Goal: Task Accomplishment & Management: Manage account settings

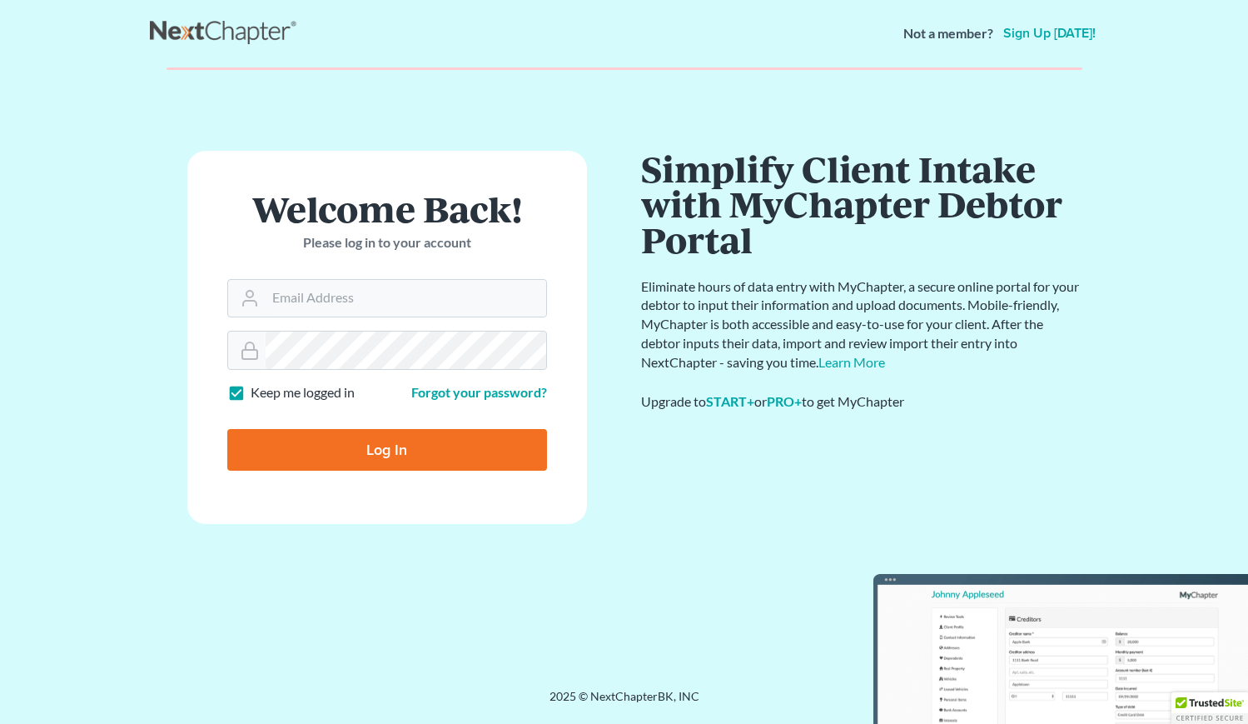
click at [321, 499] on form "Welcome Back! Please log in to your account Email Address Password Keep me logg…" at bounding box center [387, 337] width 400 height 373
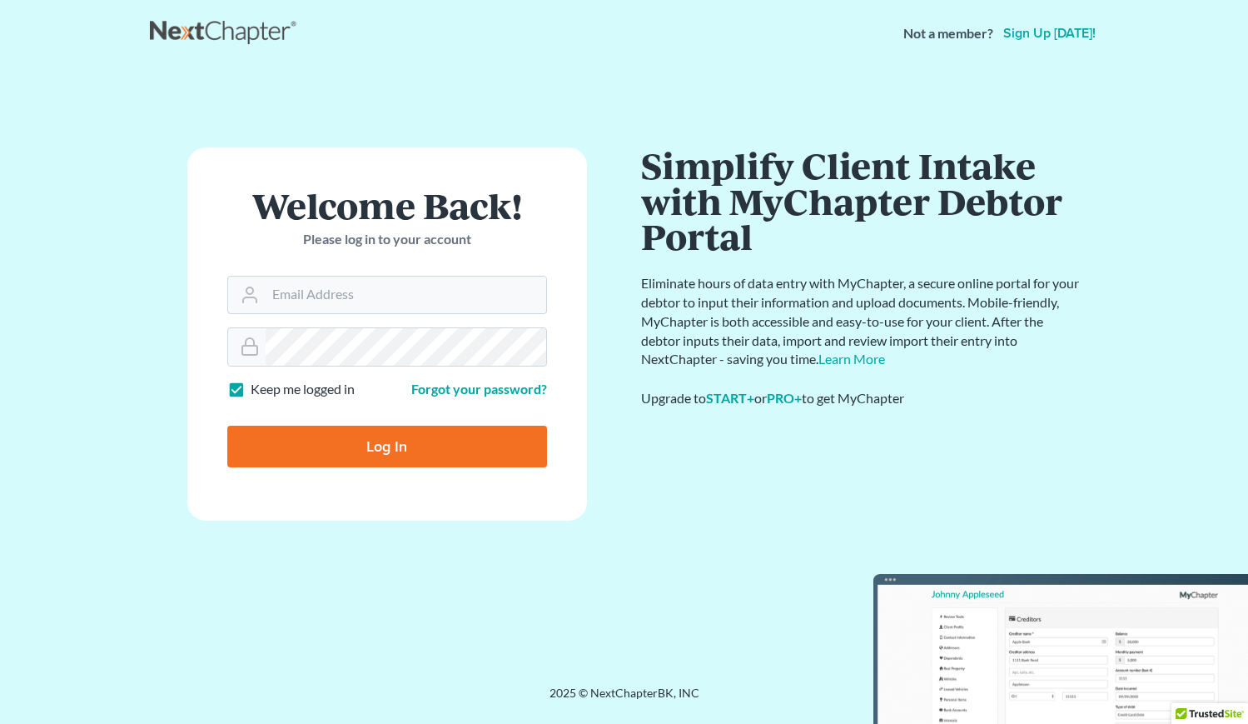
click at [336, 445] on input "Log In" at bounding box center [387, 446] width 320 height 42
type input "Thinking..."
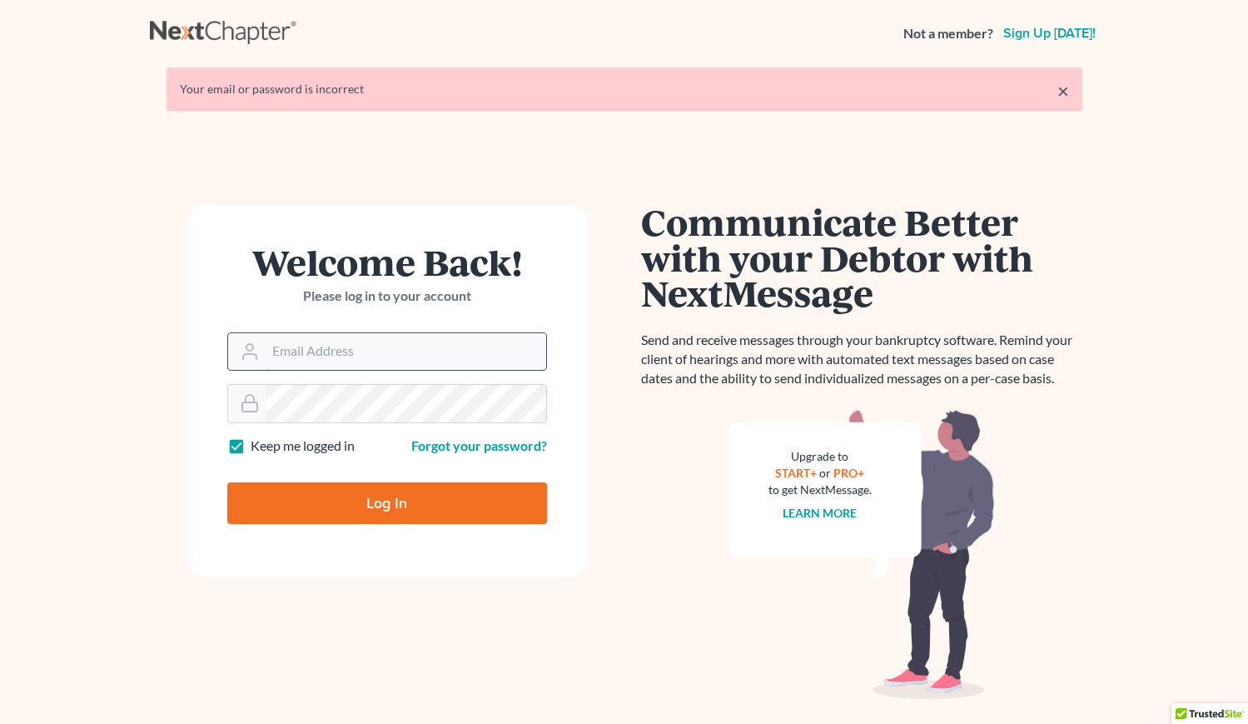
click at [306, 360] on input "Email Address" at bounding box center [406, 351] width 281 height 37
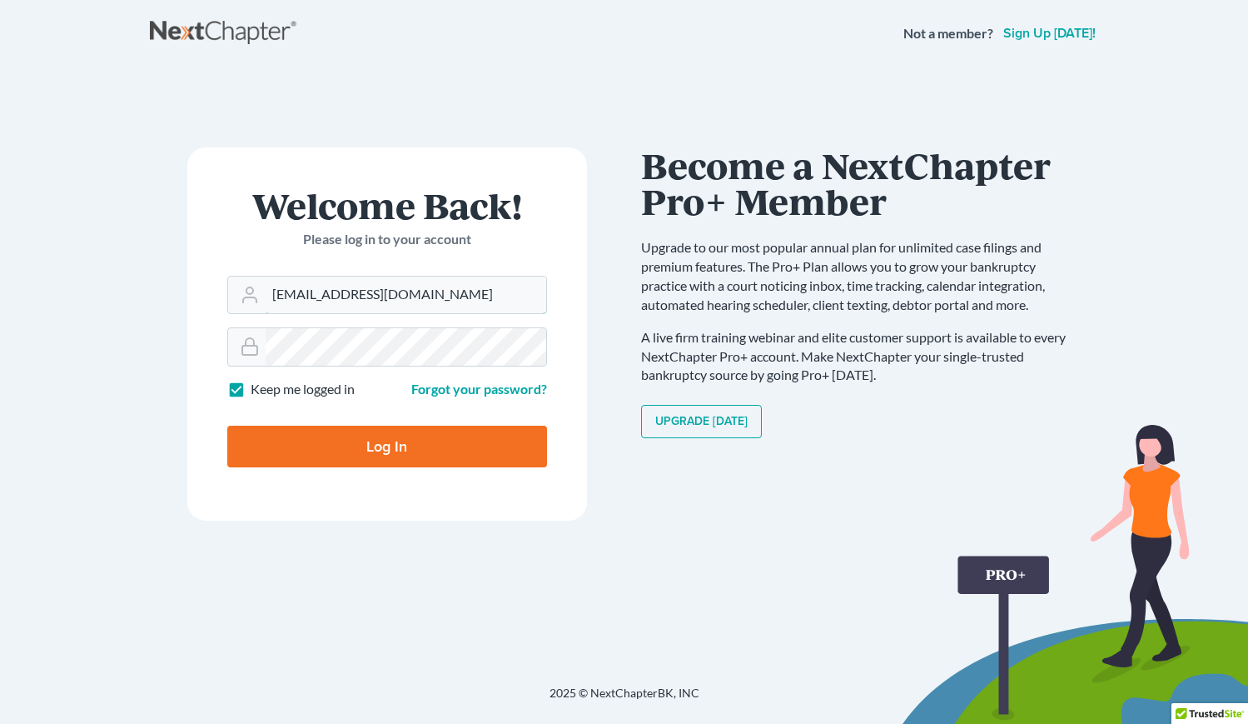
type input "stuart@metrodetroitbankruptcylaw.com"
click at [377, 443] on input "Log In" at bounding box center [387, 446] width 320 height 42
type input "Thinking..."
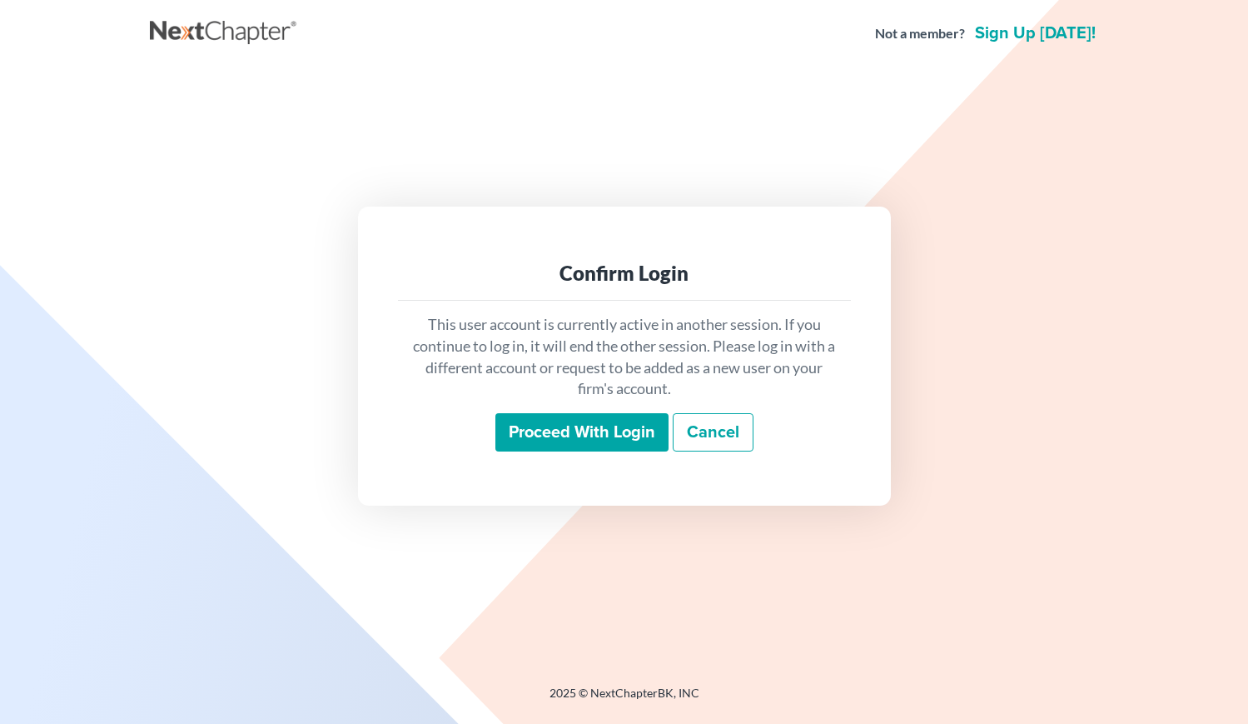
click at [540, 431] on input "Proceed with login" at bounding box center [581, 432] width 173 height 38
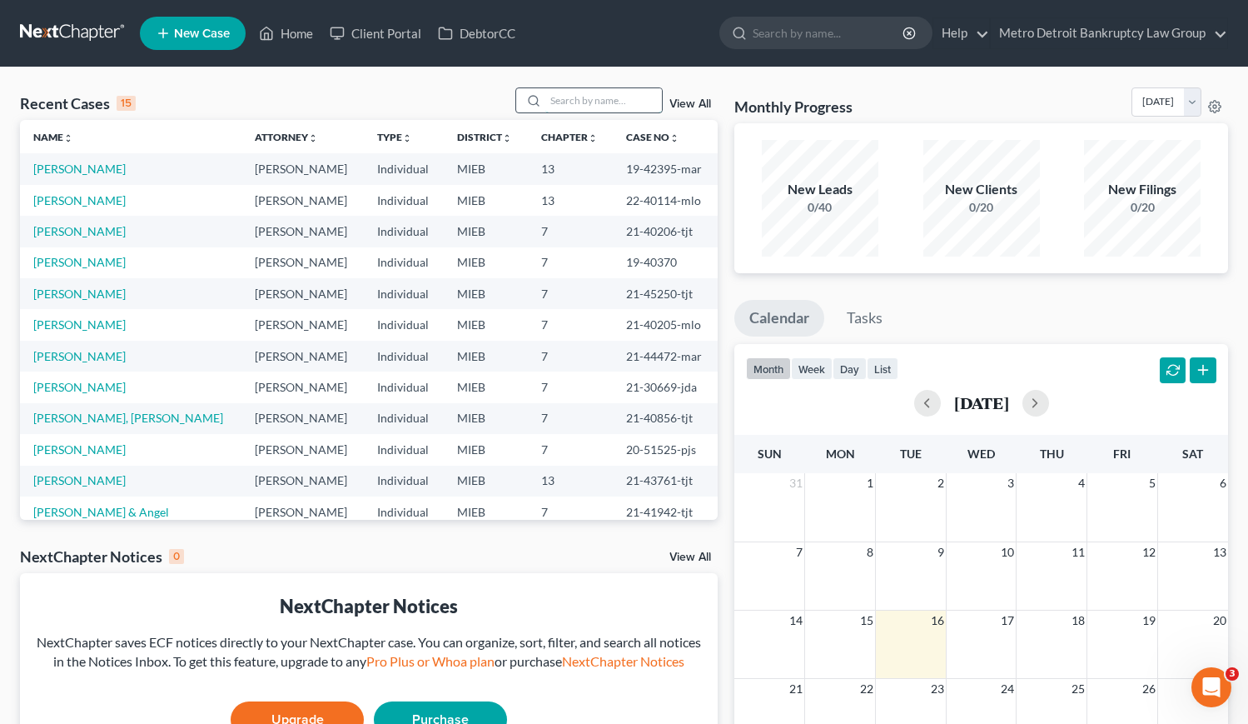
click at [588, 102] on input "search" at bounding box center [603, 100] width 117 height 24
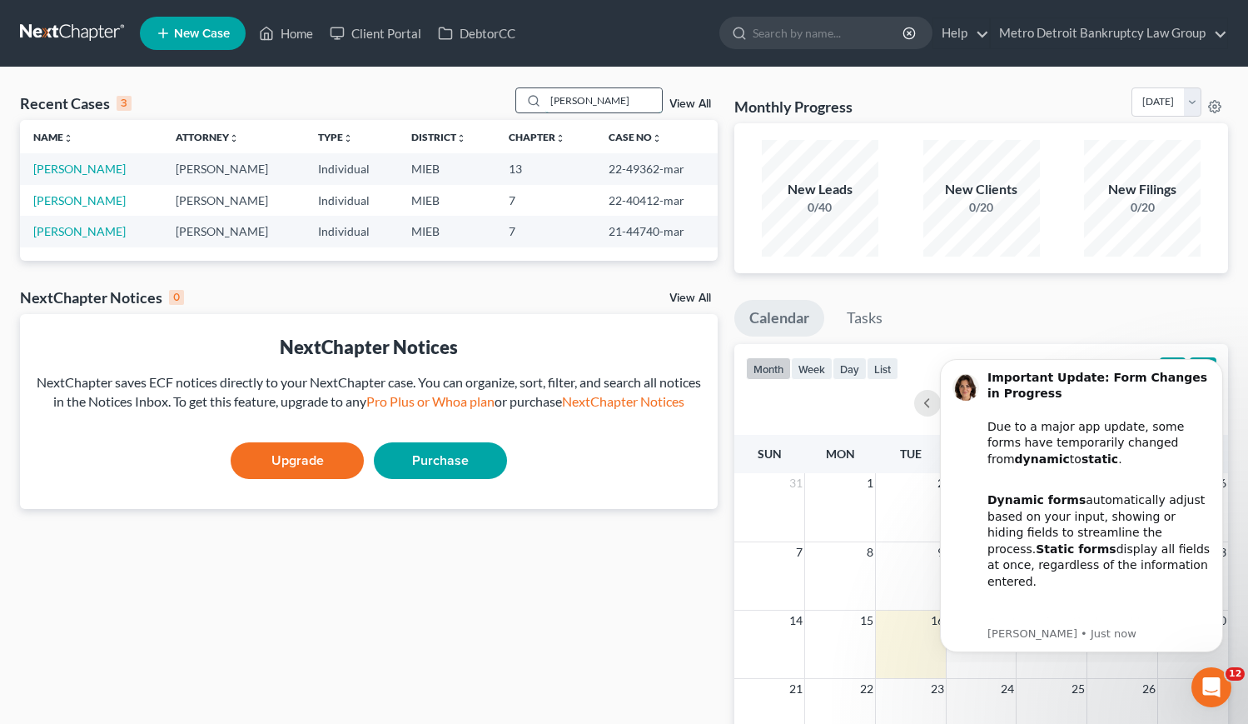
type input "[PERSON_NAME]"
click at [87, 161] on td "[PERSON_NAME]" at bounding box center [91, 168] width 142 height 31
click at [89, 166] on link "[PERSON_NAME]" at bounding box center [79, 169] width 92 height 14
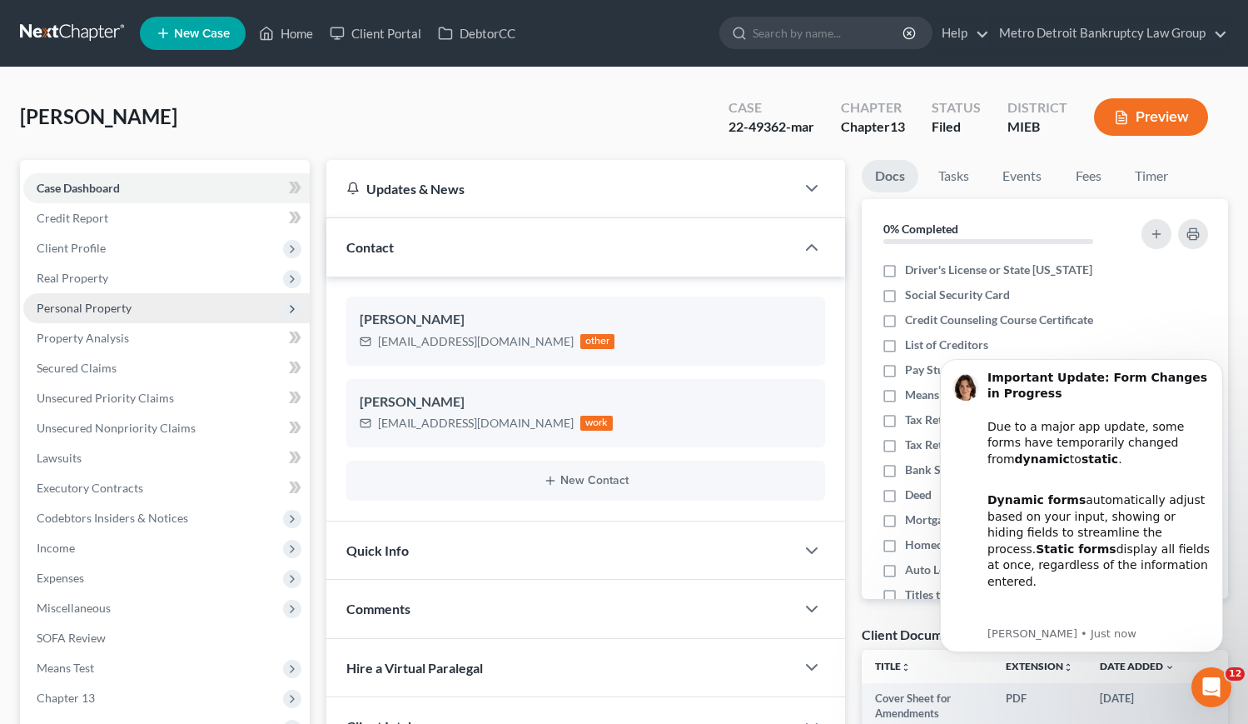
click at [112, 311] on span "Personal Property" at bounding box center [84, 308] width 95 height 14
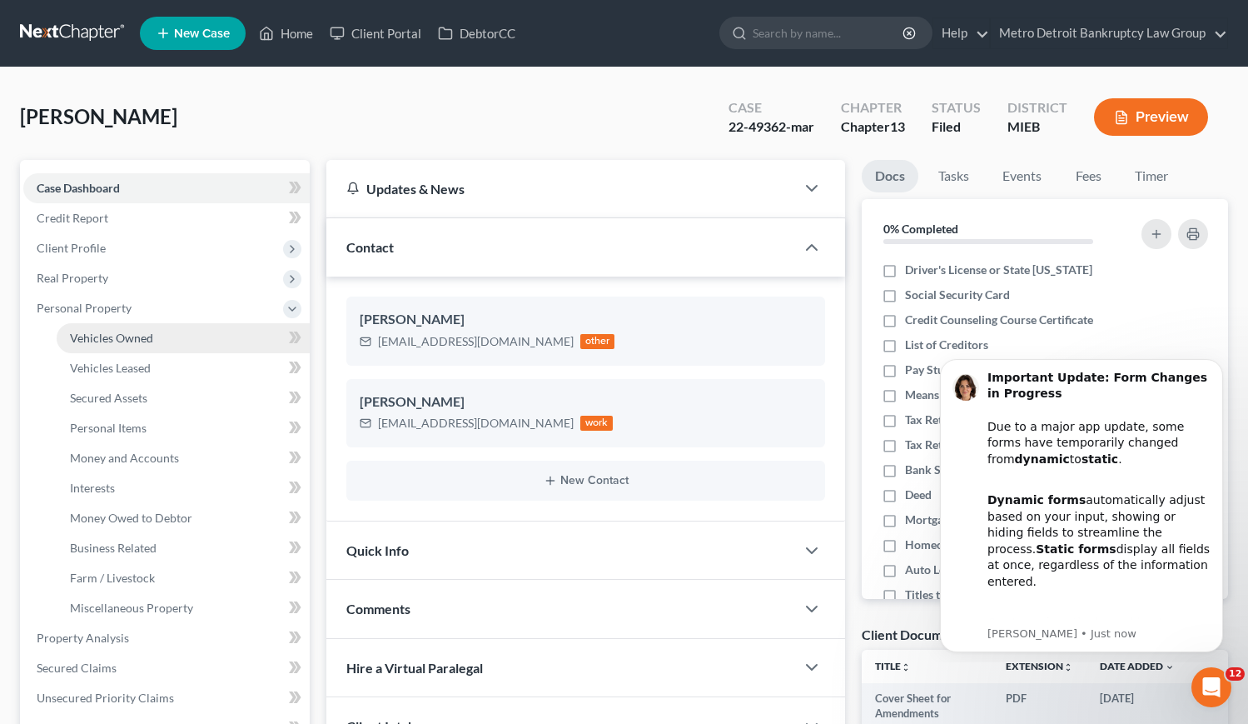
click at [112, 341] on span "Vehicles Owned" at bounding box center [111, 338] width 83 height 14
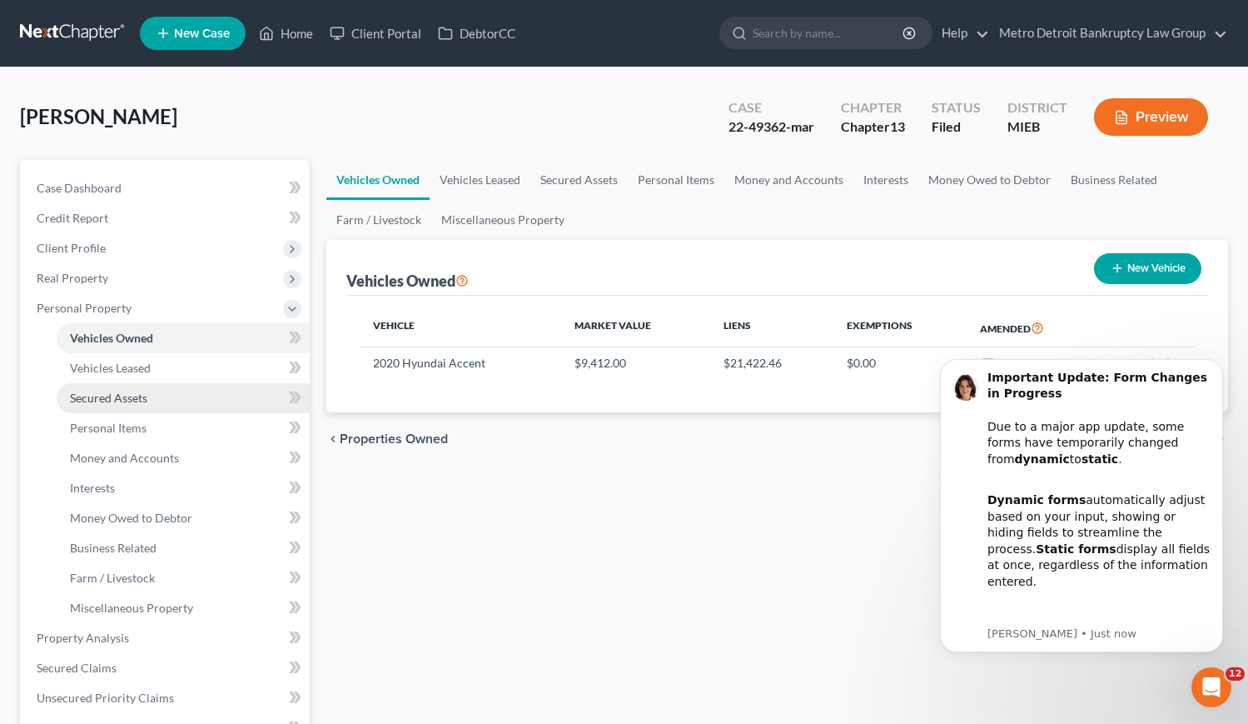
click at [105, 394] on span "Secured Assets" at bounding box center [108, 397] width 77 height 14
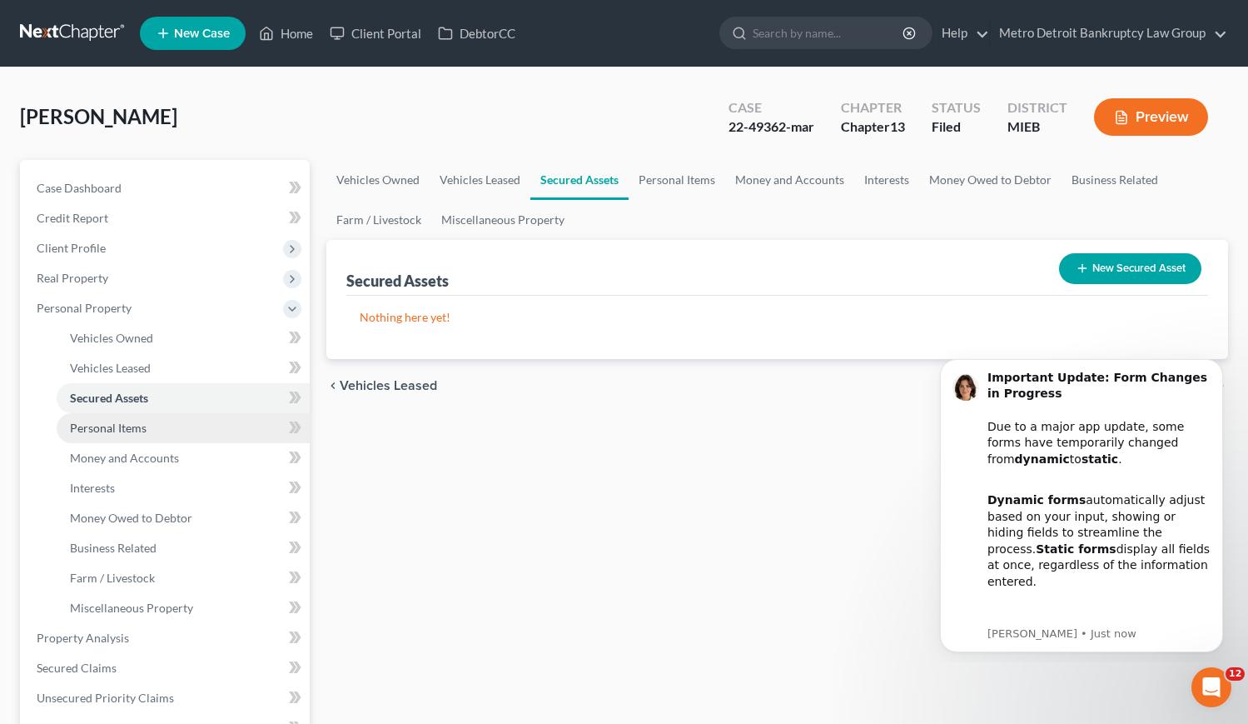
click at [107, 422] on span "Personal Items" at bounding box center [108, 427] width 77 height 14
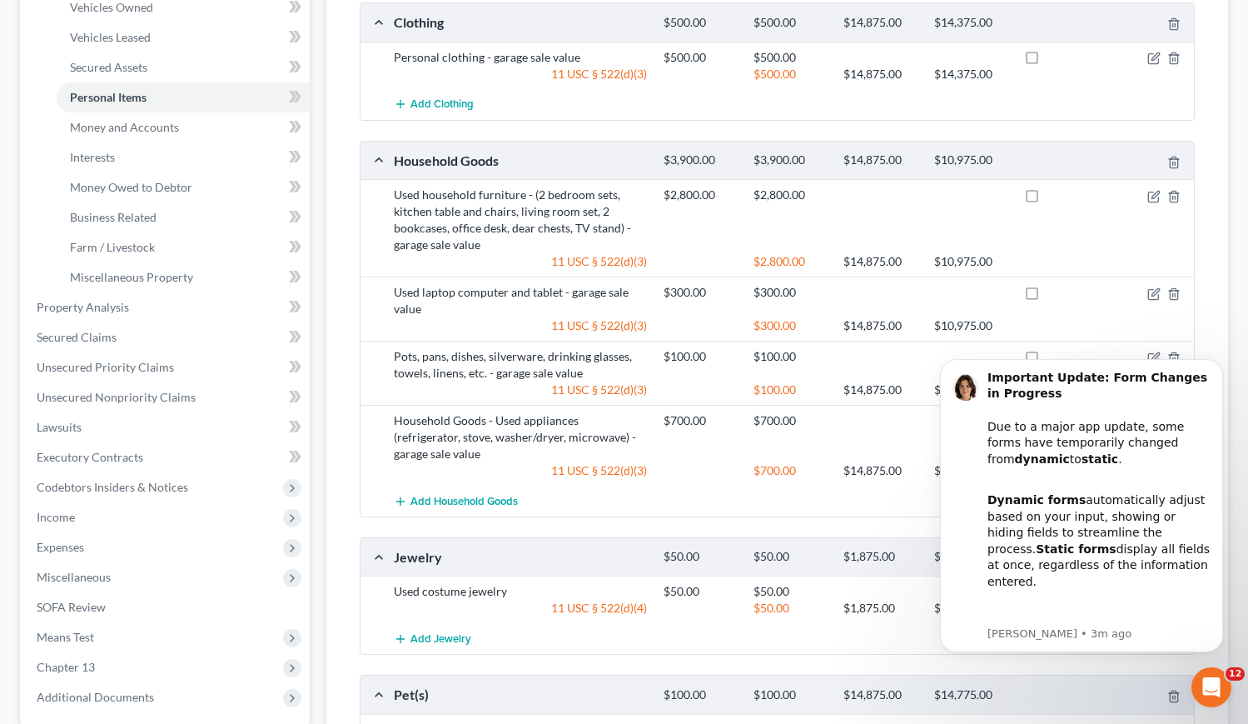
scroll to position [338, 0]
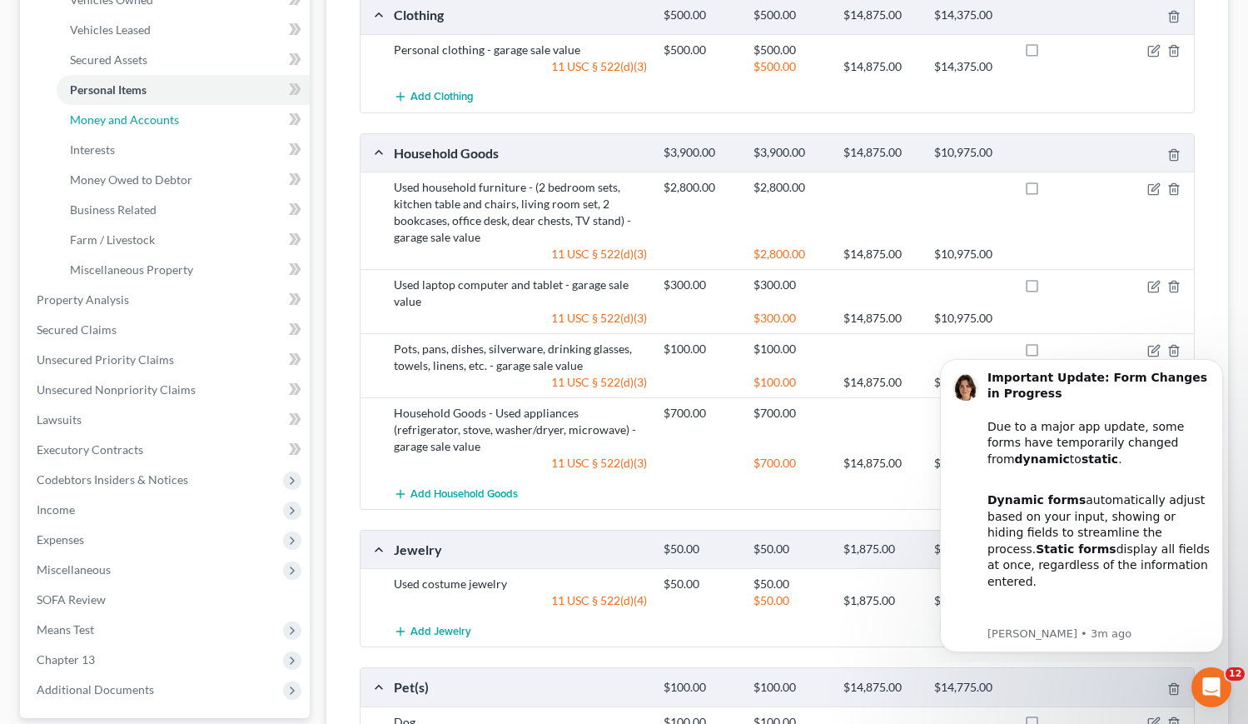
click at [164, 122] on span "Money and Accounts" at bounding box center [124, 119] width 109 height 14
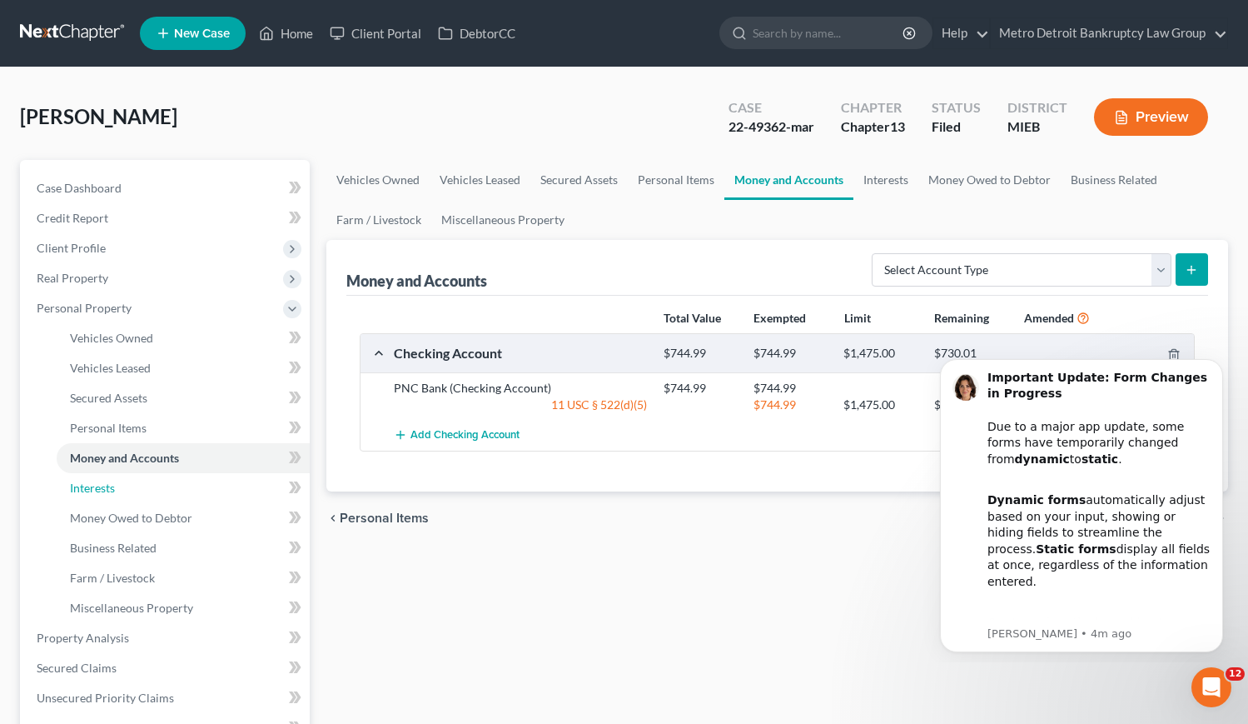
click at [237, 480] on link "Interests" at bounding box center [183, 488] width 253 height 30
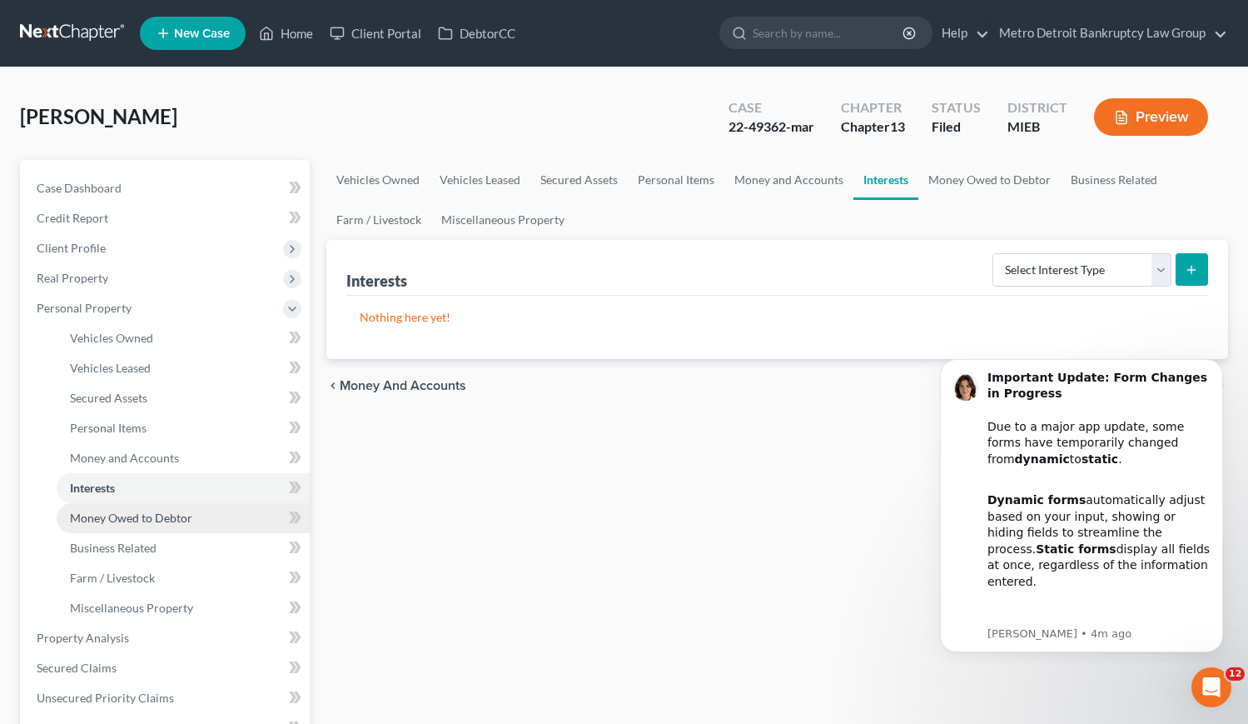
click at [227, 520] on link "Money Owed to Debtor" at bounding box center [183, 518] width 253 height 30
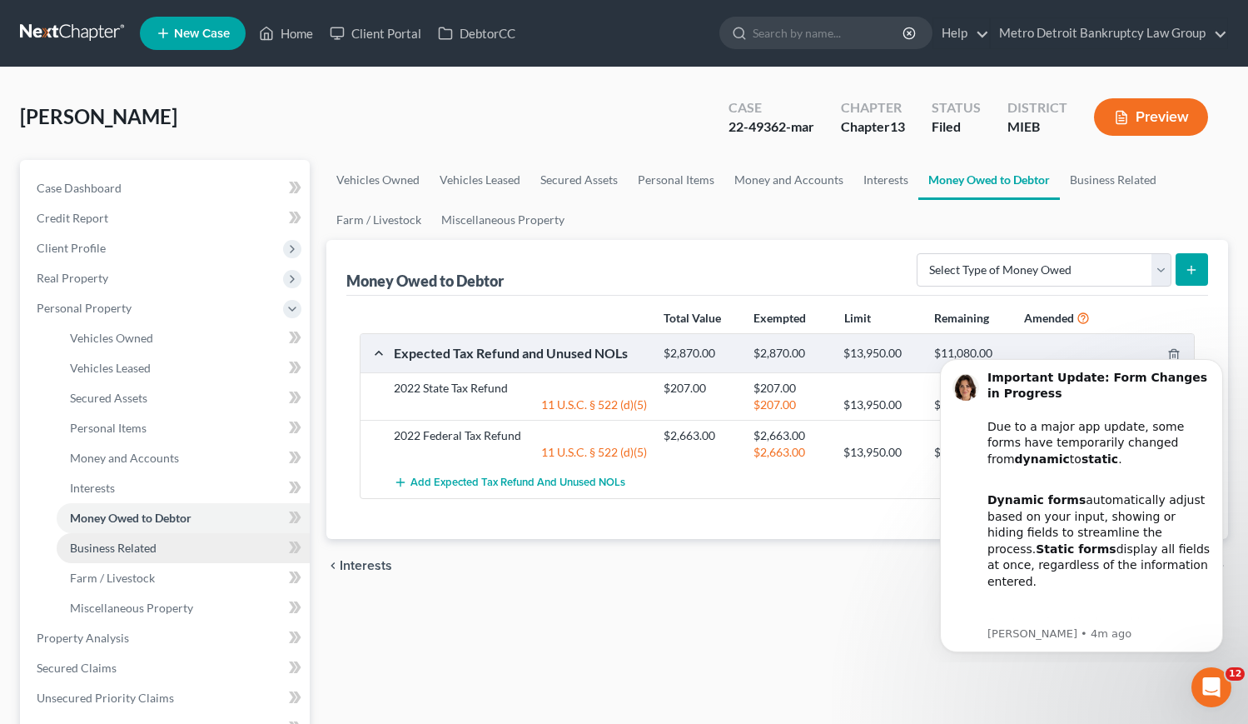
click at [172, 540] on link "Business Related" at bounding box center [183, 548] width 253 height 30
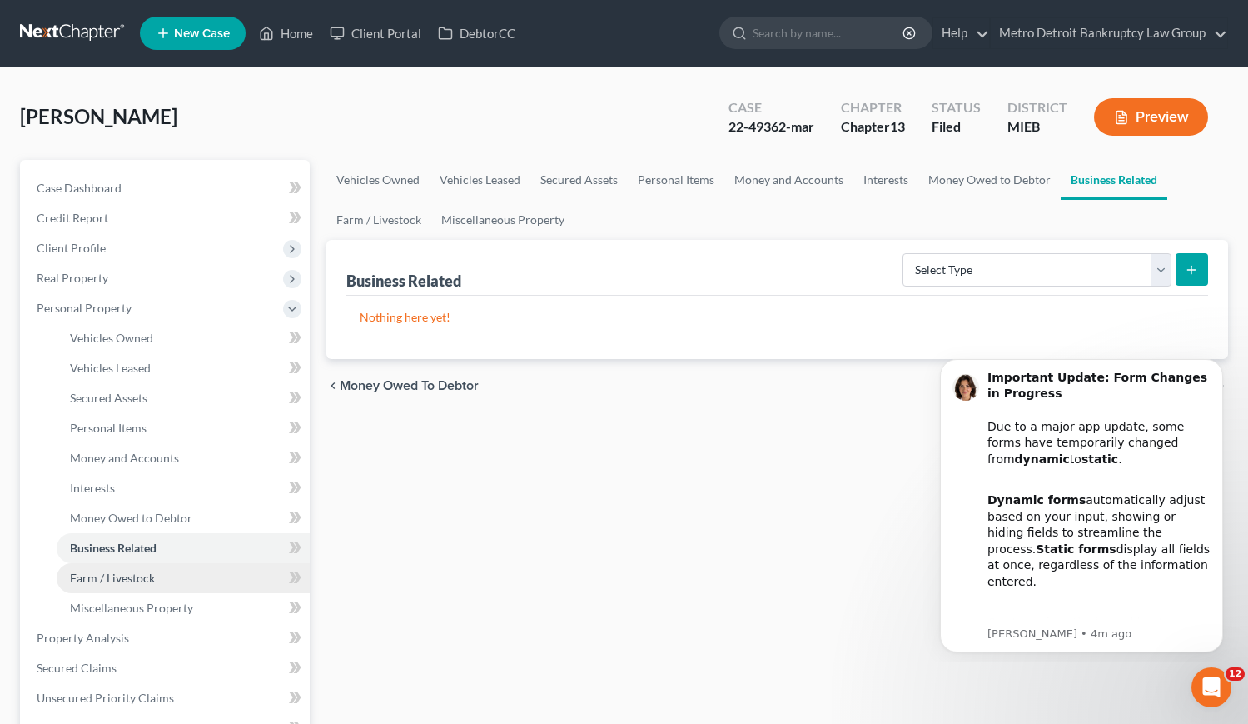
click at [164, 577] on link "Farm / Livestock" at bounding box center [183, 578] width 253 height 30
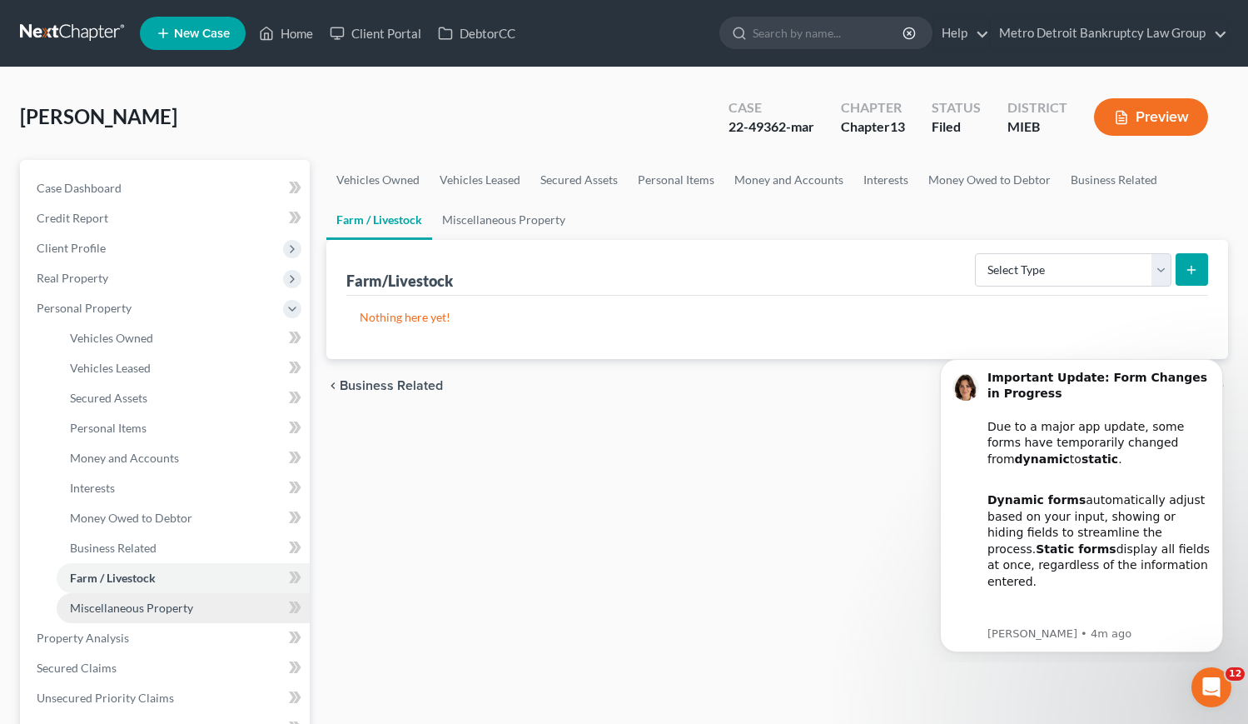
click at [162, 605] on span "Miscellaneous Property" at bounding box center [131, 607] width 123 height 14
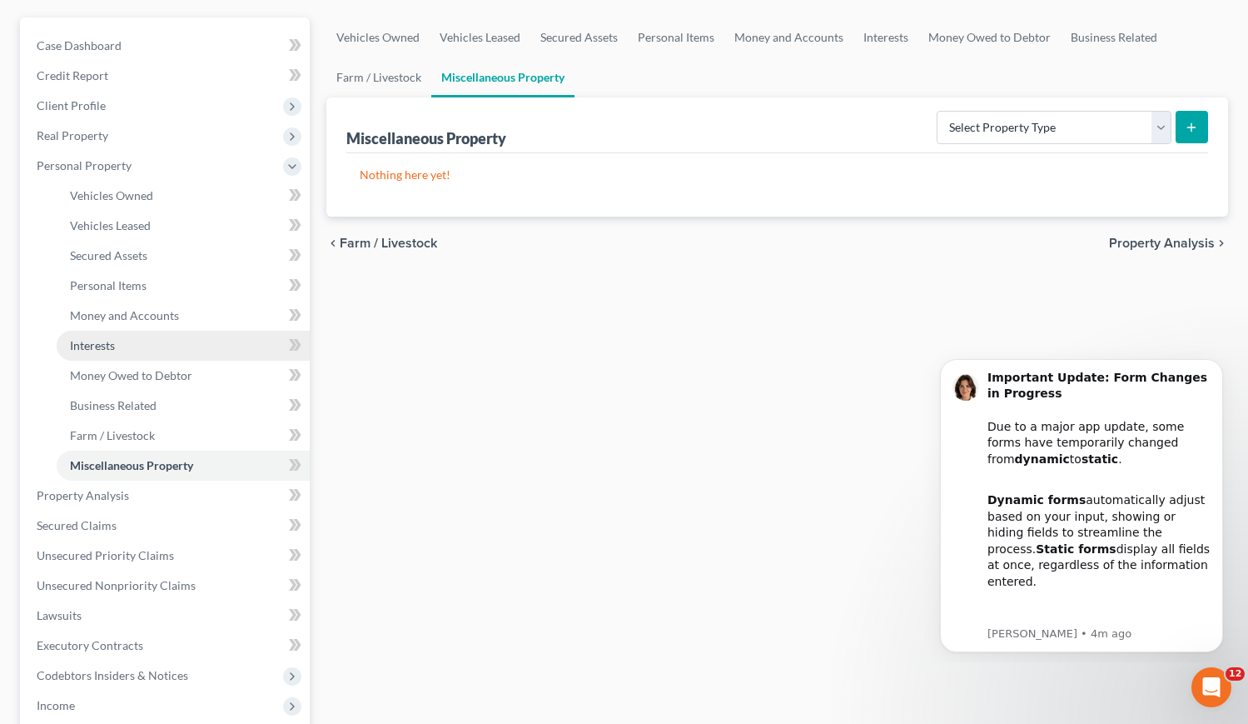
scroll to position [181, 0]
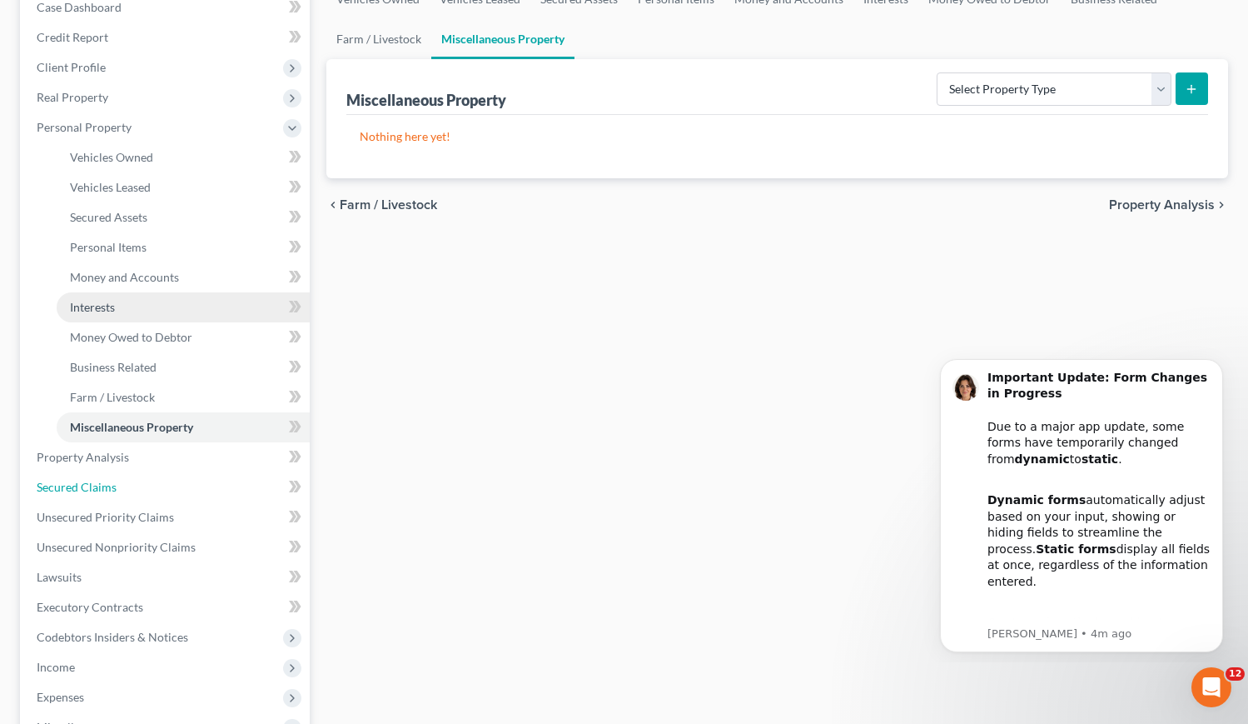
click at [176, 482] on link "Secured Claims" at bounding box center [166, 487] width 286 height 30
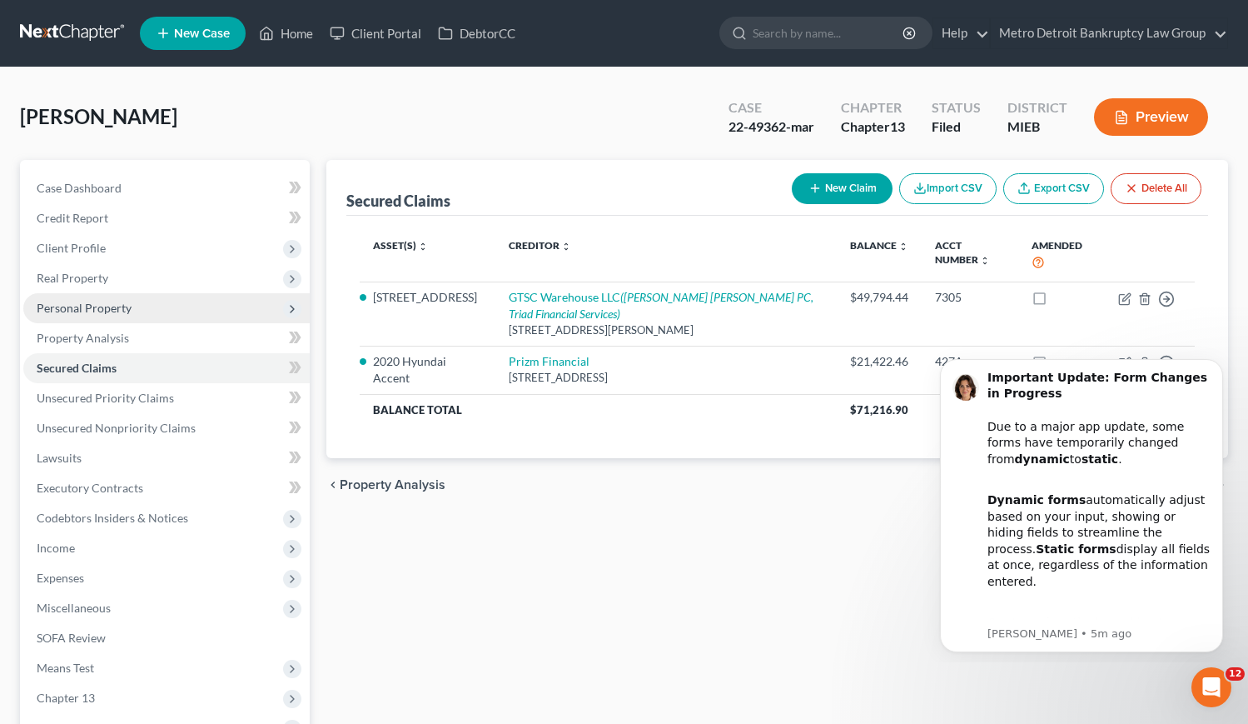
click at [175, 306] on span "Personal Property" at bounding box center [166, 308] width 286 height 30
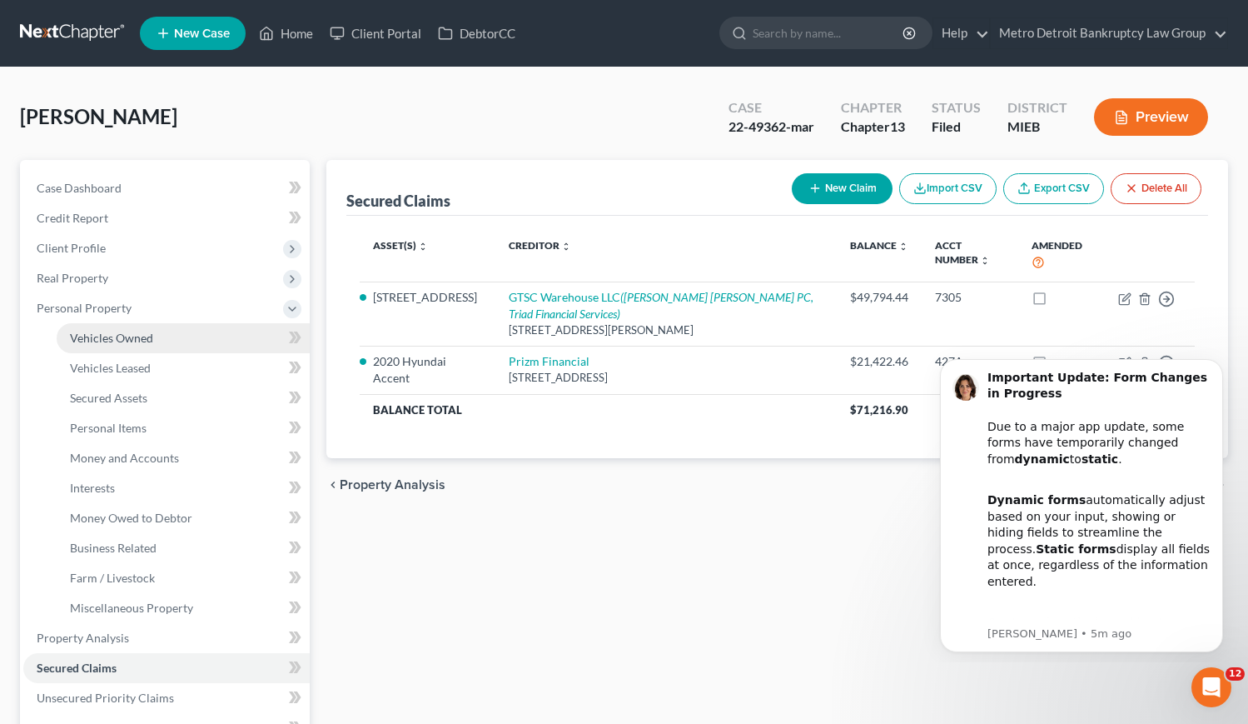
click at [188, 327] on link "Vehicles Owned" at bounding box center [183, 338] width 253 height 30
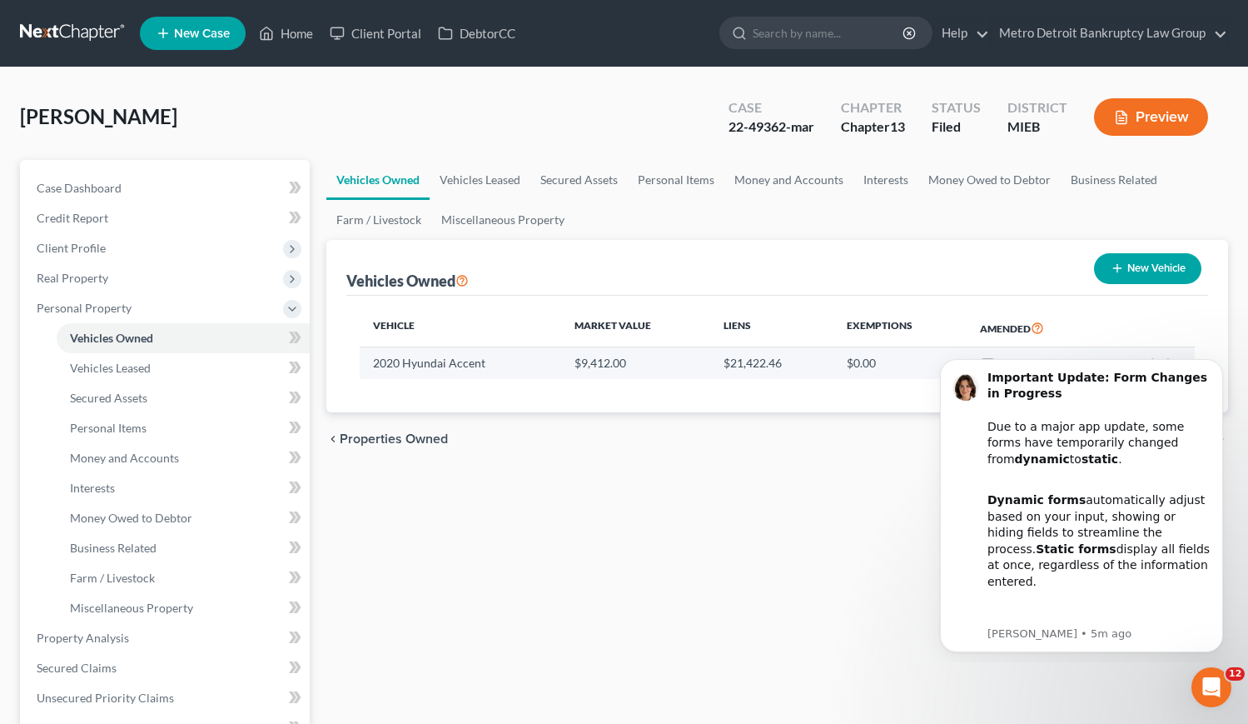
click at [401, 356] on td "2020 Hyundai Accent" at bounding box center [460, 363] width 201 height 32
click at [1218, 369] on button "Dismiss notification" at bounding box center [1218, 364] width 22 height 22
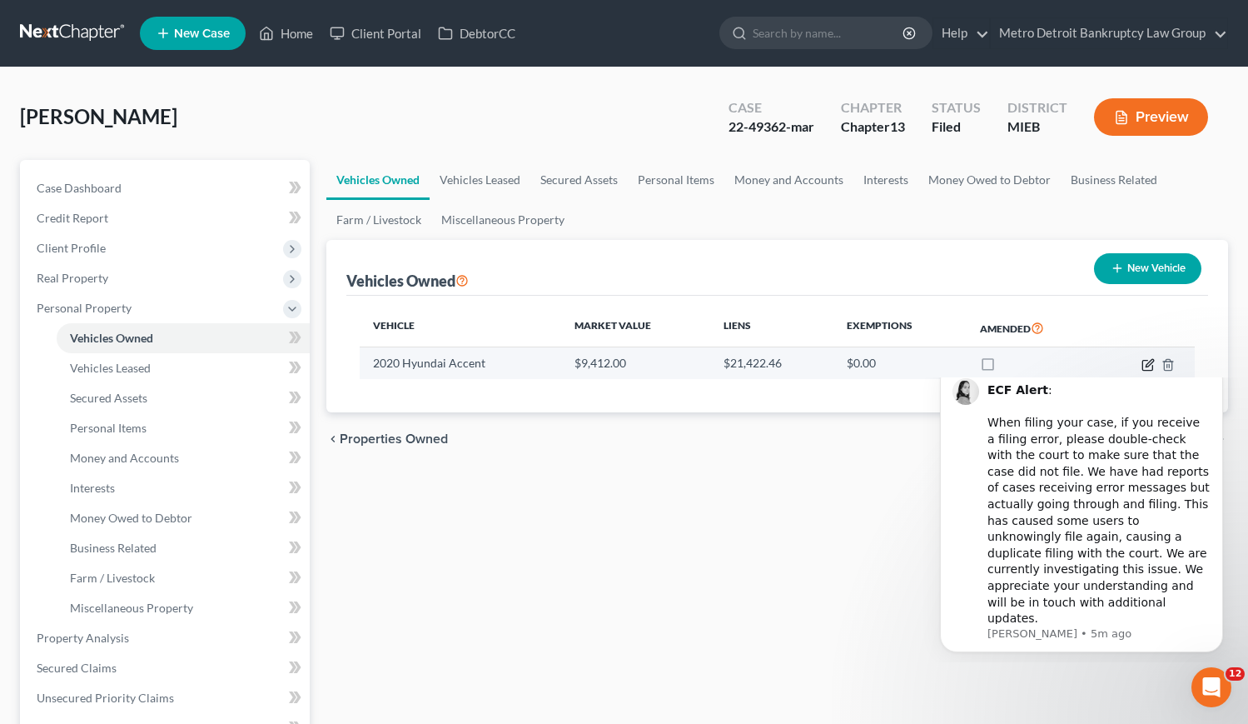
click at [1146, 366] on icon "button" at bounding box center [1148, 364] width 13 height 13
select select "0"
select select "6"
select select "2"
